Goal: Navigation & Orientation: Find specific page/section

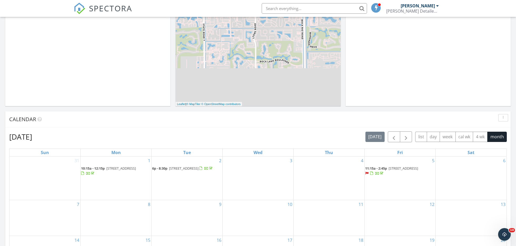
scroll to position [300, 0]
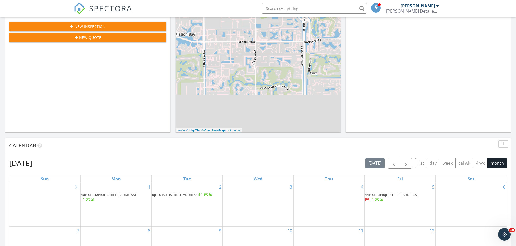
scroll to position [99, 0]
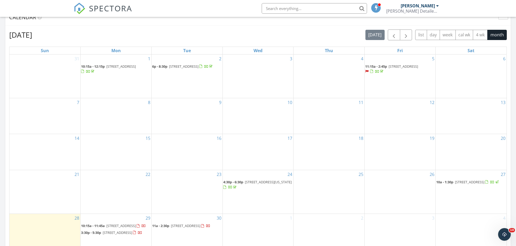
scroll to position [85, 0]
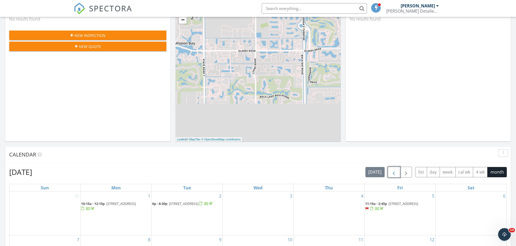
click at [392, 171] on span "button" at bounding box center [393, 172] width 6 height 6
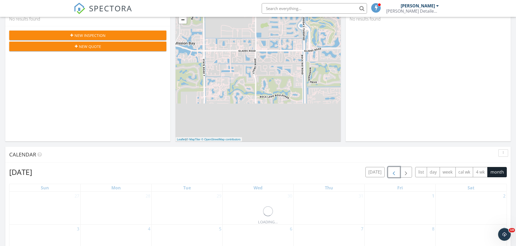
click at [392, 171] on span "button" at bounding box center [393, 172] width 6 height 6
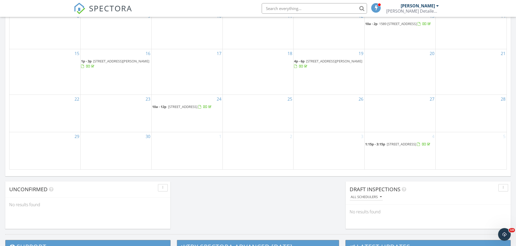
scroll to position [336, 0]
